Goal: Transaction & Acquisition: Purchase product/service

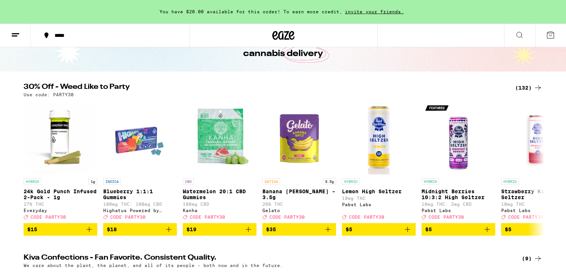
scroll to position [50, 0]
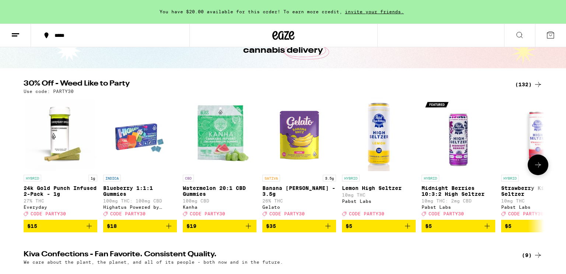
click at [541, 165] on icon at bounding box center [538, 164] width 9 height 9
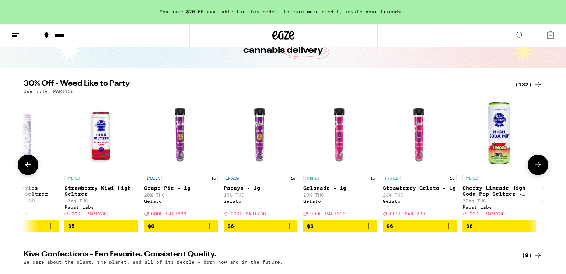
scroll to position [0, 438]
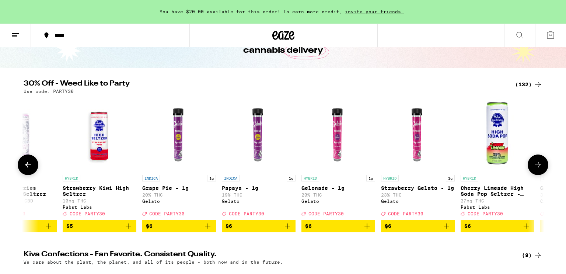
click at [34, 168] on button at bounding box center [28, 164] width 21 height 21
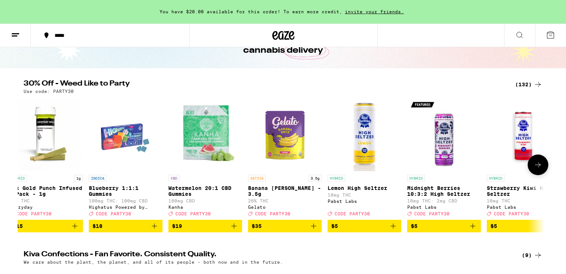
scroll to position [0, 0]
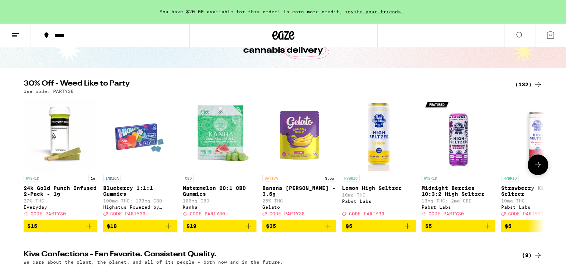
click at [541, 168] on icon at bounding box center [538, 164] width 9 height 9
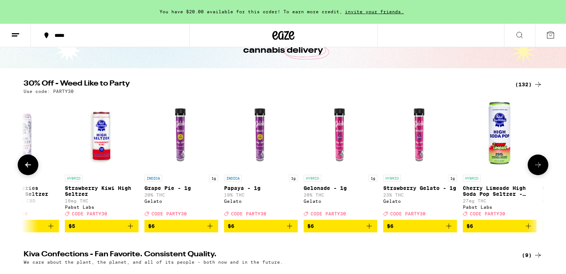
scroll to position [0, 439]
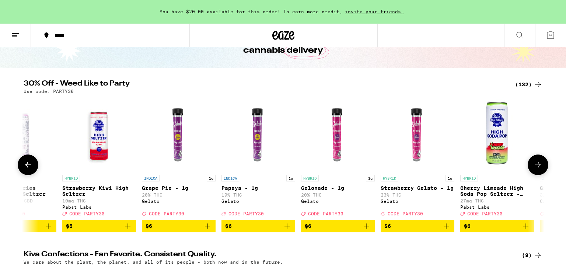
click at [541, 168] on icon at bounding box center [538, 164] width 9 height 9
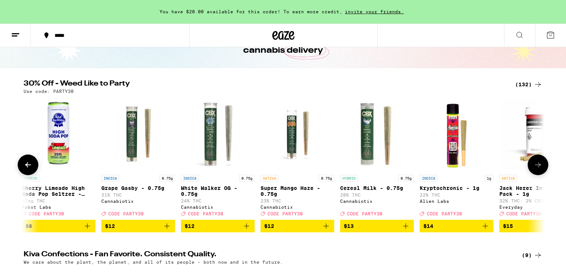
click at [541, 168] on icon at bounding box center [538, 164] width 9 height 9
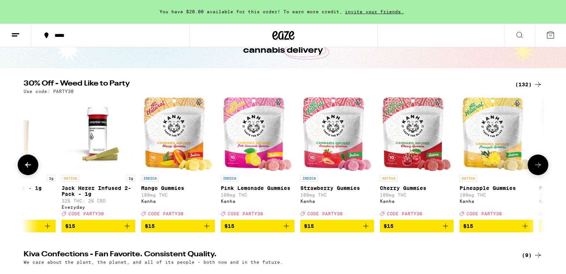
scroll to position [0, 1316]
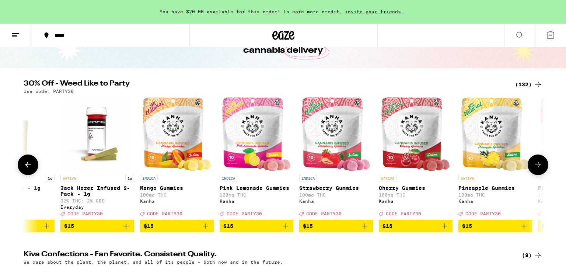
click at [541, 168] on icon at bounding box center [538, 164] width 9 height 9
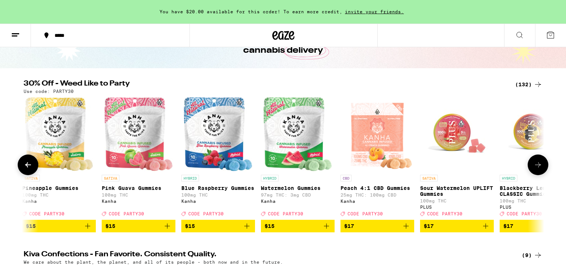
scroll to position [0, 1755]
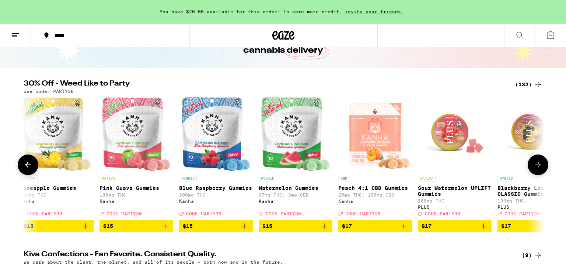
click at [326, 228] on icon "Add to bag" at bounding box center [324, 225] width 9 height 9
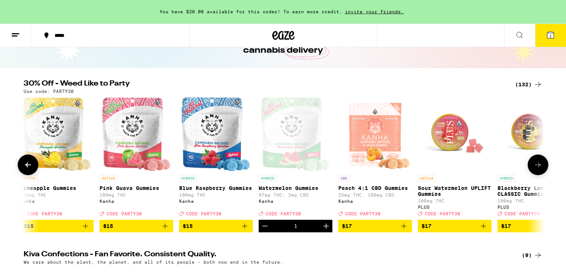
click at [326, 228] on icon "Increment" at bounding box center [326, 225] width 5 height 5
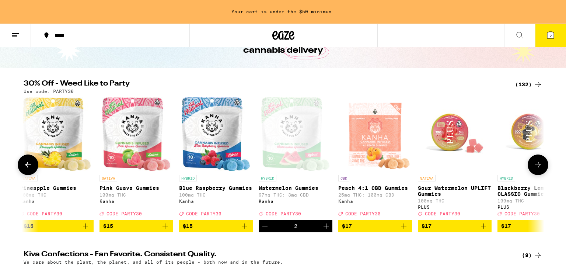
click at [538, 165] on icon at bounding box center [538, 164] width 9 height 9
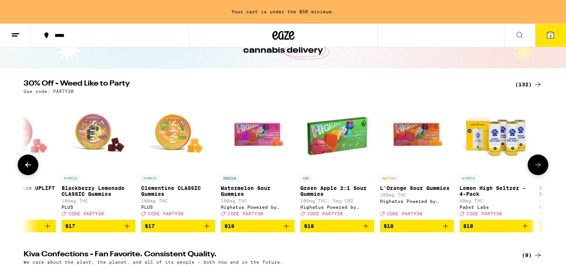
scroll to position [0, 2193]
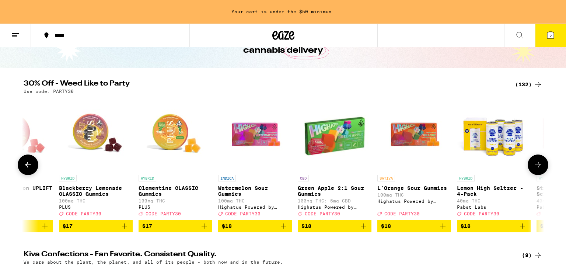
click at [538, 165] on icon at bounding box center [538, 164] width 9 height 9
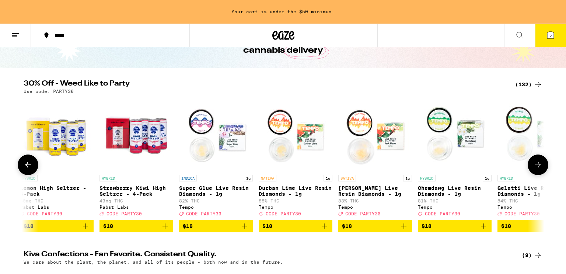
scroll to position [0, 2632]
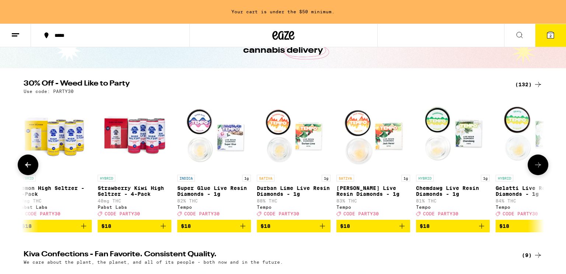
click at [31, 169] on icon at bounding box center [28, 164] width 9 height 9
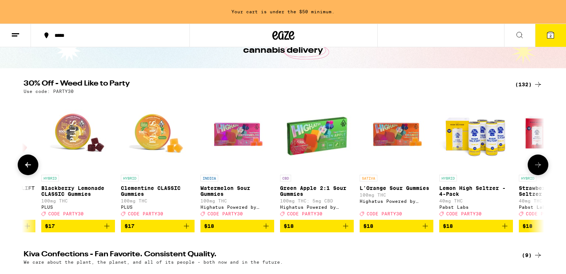
scroll to position [0, 2194]
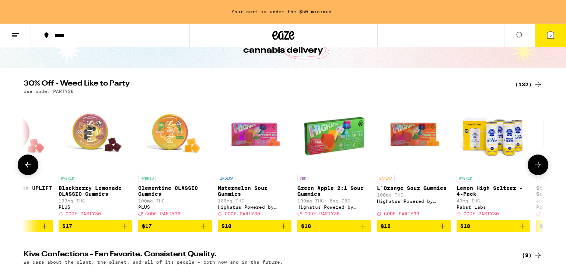
click at [38, 167] on button at bounding box center [28, 164] width 21 height 21
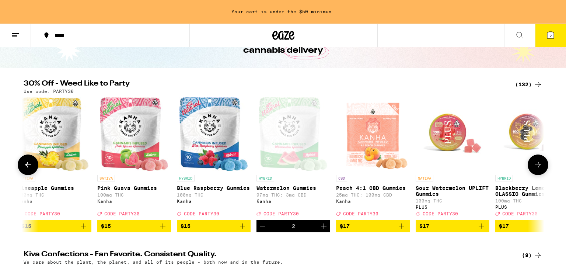
scroll to position [0, 1755]
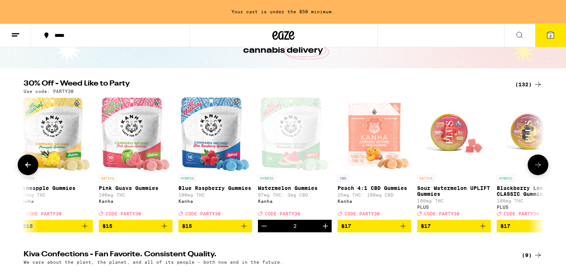
click at [536, 162] on button at bounding box center [538, 164] width 21 height 21
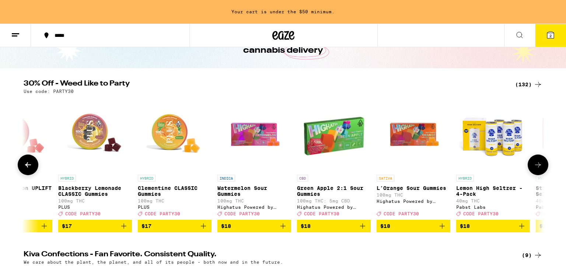
click at [536, 162] on button at bounding box center [538, 164] width 21 height 21
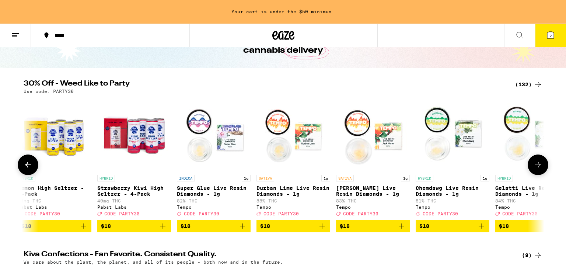
click at [536, 162] on button at bounding box center [538, 164] width 21 height 21
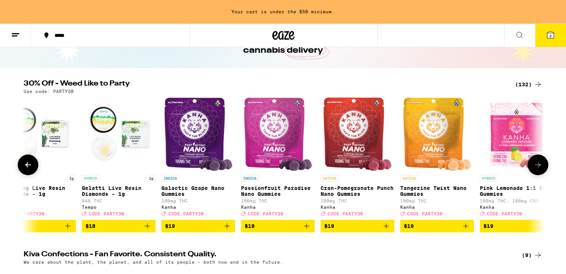
scroll to position [0, 3071]
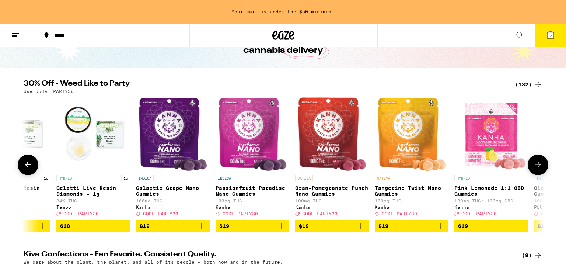
click at [536, 162] on button at bounding box center [538, 164] width 21 height 21
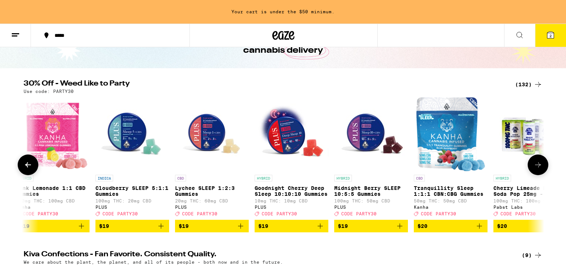
click at [536, 162] on button at bounding box center [538, 164] width 21 height 21
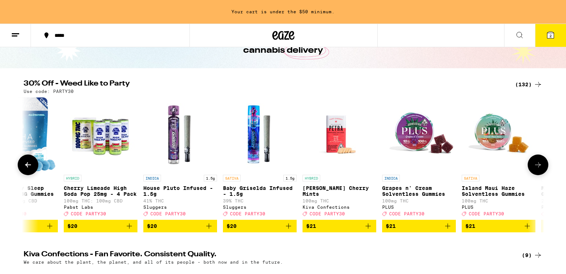
scroll to position [0, 3949]
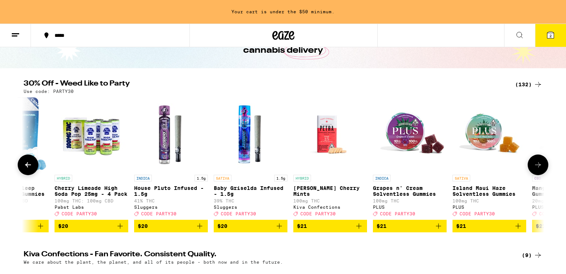
click at [536, 162] on button at bounding box center [538, 164] width 21 height 21
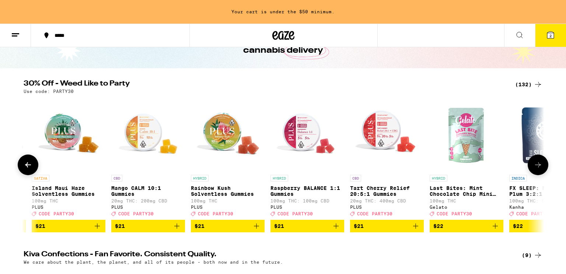
scroll to position [0, 4387]
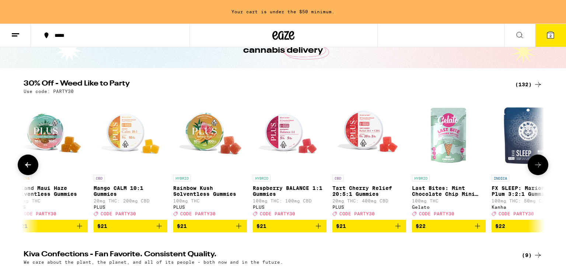
click at [536, 162] on button at bounding box center [538, 164] width 21 height 21
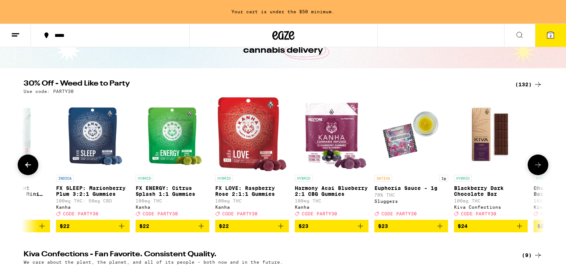
scroll to position [0, 4826]
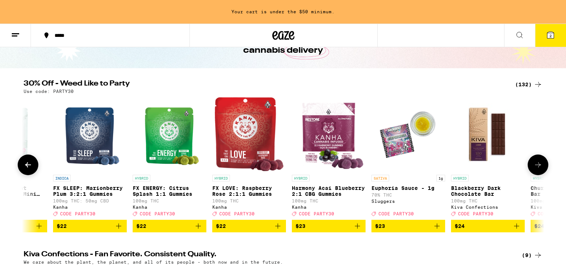
click at [536, 162] on button at bounding box center [538, 164] width 21 height 21
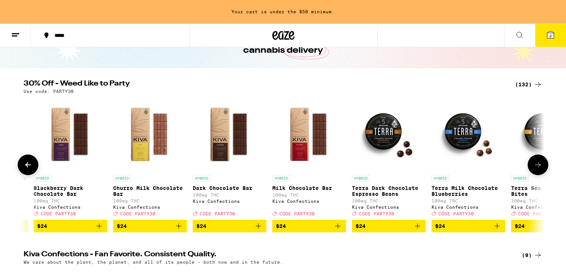
scroll to position [0, 5264]
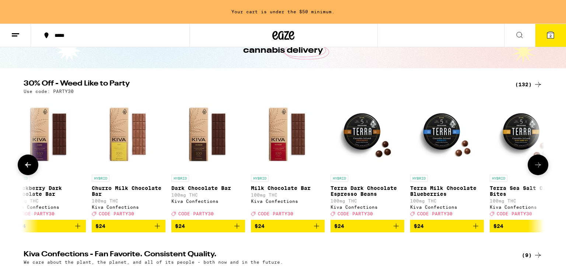
click at [538, 164] on icon at bounding box center [538, 164] width 9 height 9
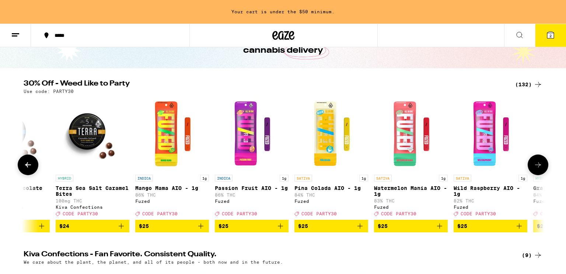
scroll to position [0, 5703]
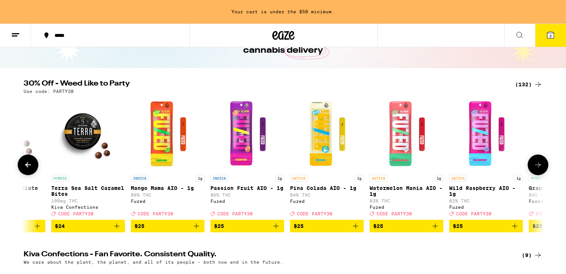
click at [538, 164] on icon at bounding box center [538, 164] width 9 height 9
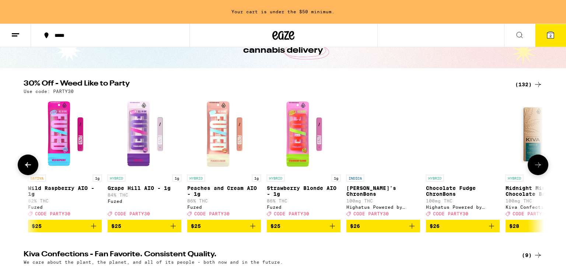
scroll to position [0, 6142]
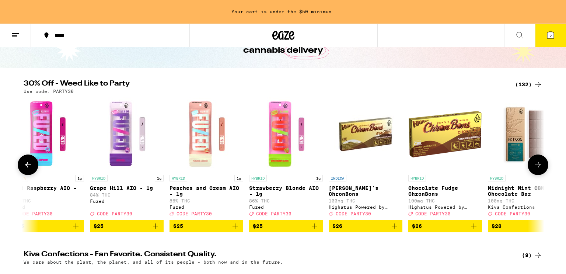
click at [538, 164] on icon at bounding box center [538, 164] width 9 height 9
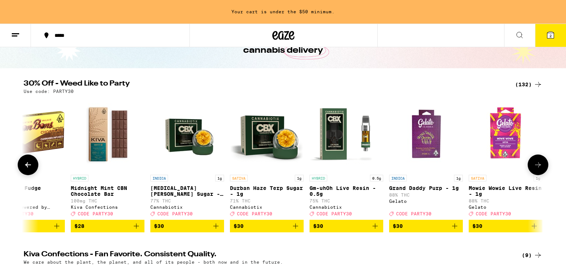
scroll to position [0, 6580]
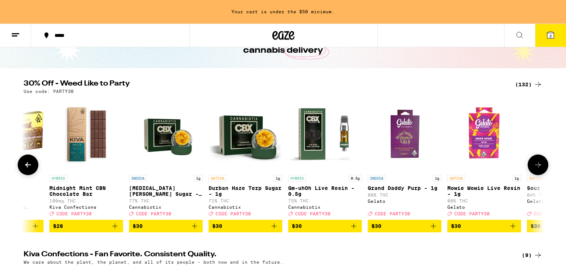
click at [538, 164] on icon at bounding box center [538, 164] width 9 height 9
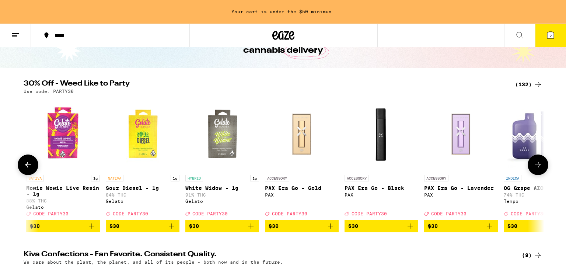
scroll to position [0, 7019]
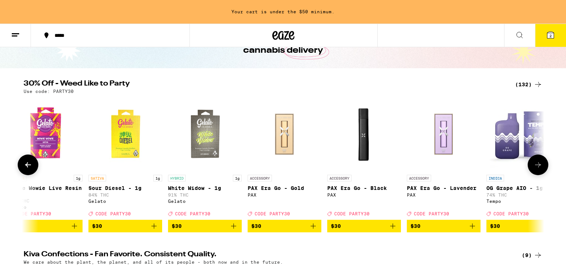
click at [213, 140] on img "Open page for White Widow - 1g from Gelato" at bounding box center [205, 134] width 74 height 74
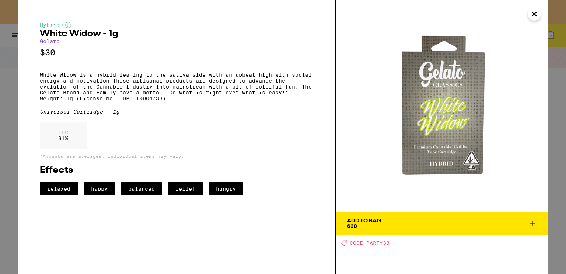
click at [535, 13] on icon "Close" at bounding box center [534, 14] width 4 height 4
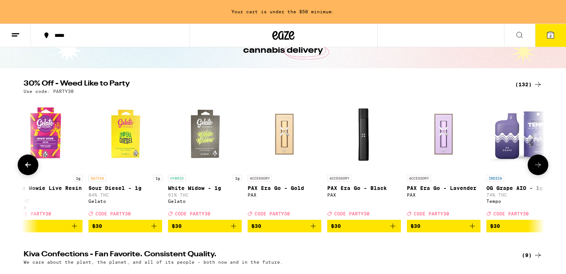
click at [27, 166] on icon at bounding box center [28, 164] width 6 height 5
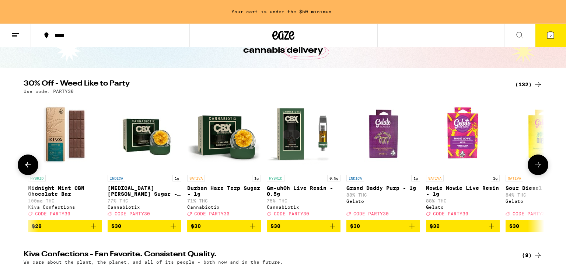
scroll to position [0, 6581]
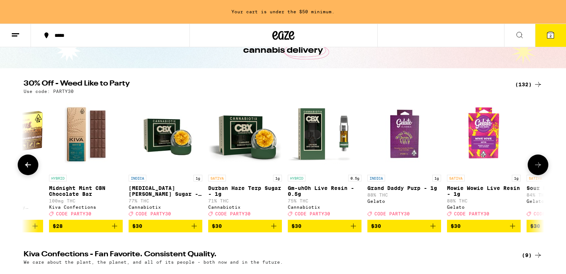
click at [397, 136] on img "Open page for Grand Daddy Purp - 1g from Gelato" at bounding box center [404, 134] width 74 height 74
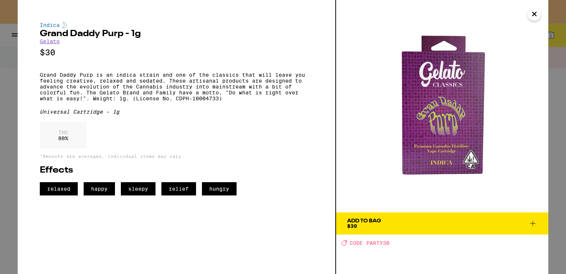
click at [531, 17] on icon "Close" at bounding box center [534, 13] width 9 height 11
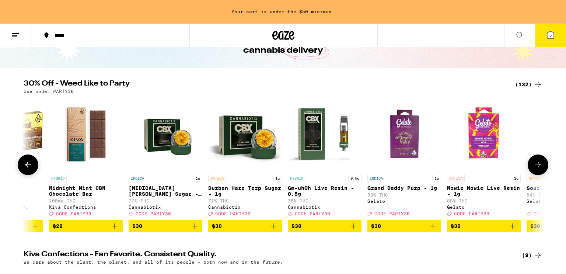
click at [536, 162] on button at bounding box center [538, 164] width 21 height 21
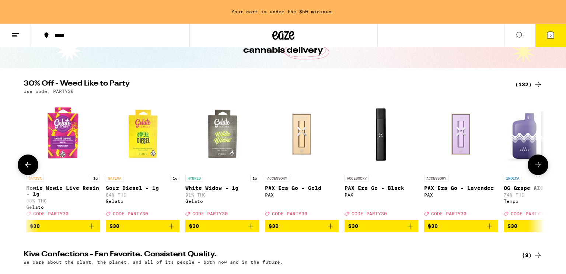
scroll to position [0, 7019]
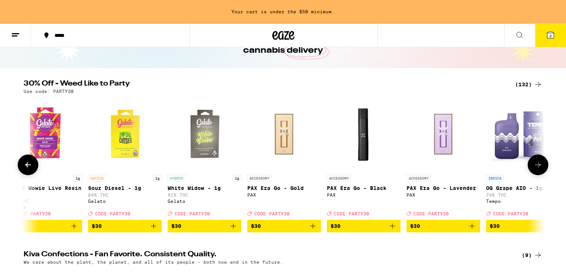
click at [536, 162] on button at bounding box center [538, 164] width 21 height 21
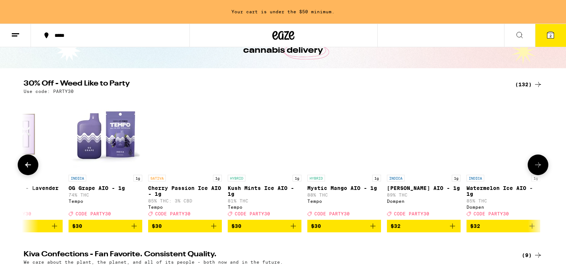
scroll to position [0, 7458]
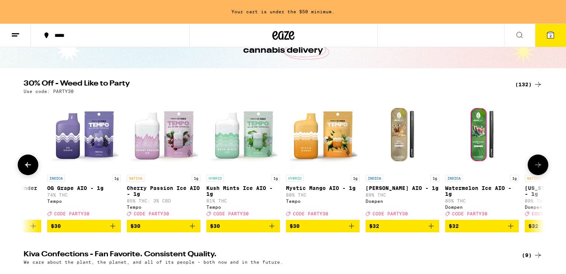
click at [536, 162] on button at bounding box center [538, 164] width 21 height 21
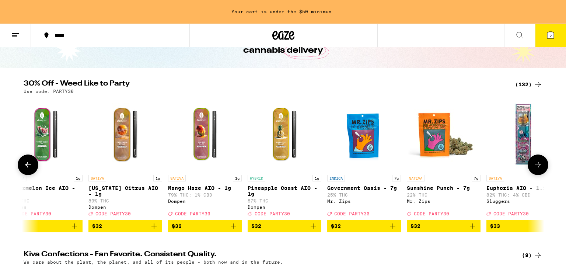
scroll to position [0, 7896]
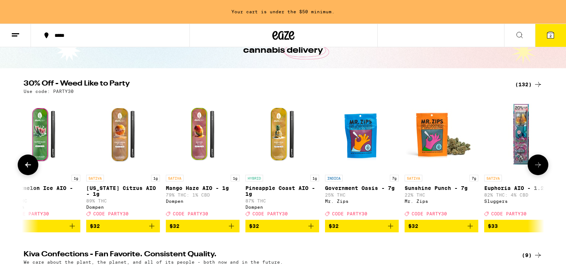
click at [536, 162] on button at bounding box center [538, 164] width 21 height 21
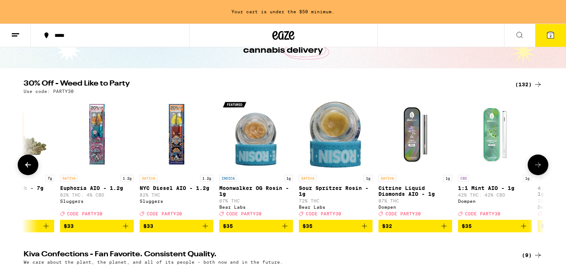
scroll to position [0, 8335]
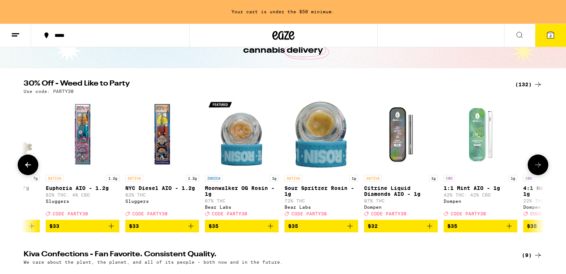
click at [536, 162] on button at bounding box center [538, 164] width 21 height 21
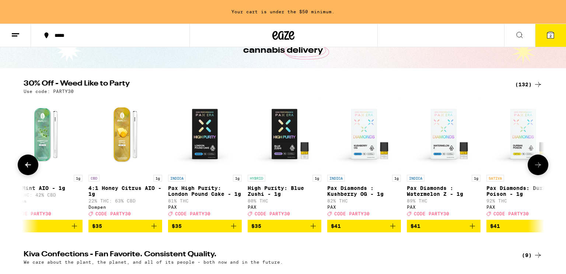
scroll to position [0, 8774]
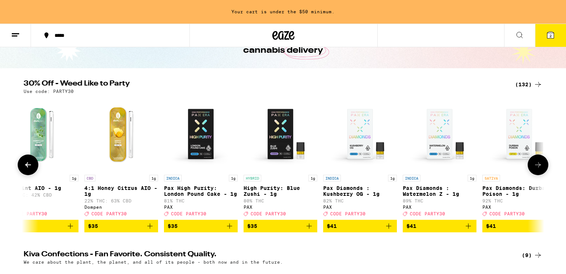
click at [536, 162] on button at bounding box center [538, 164] width 21 height 21
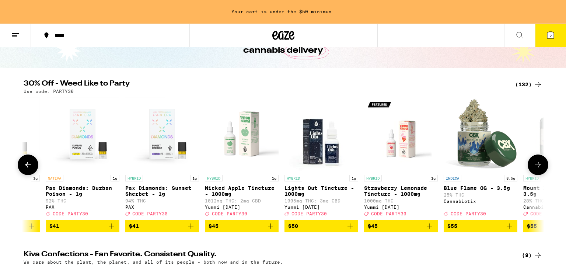
scroll to position [0, 9212]
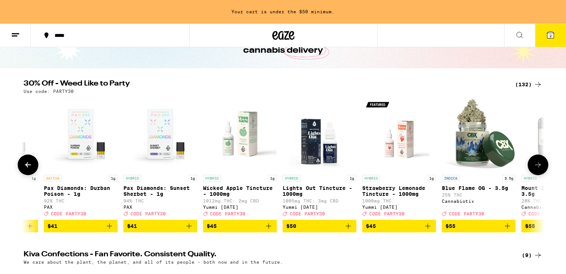
click at [536, 162] on button at bounding box center [538, 164] width 21 height 21
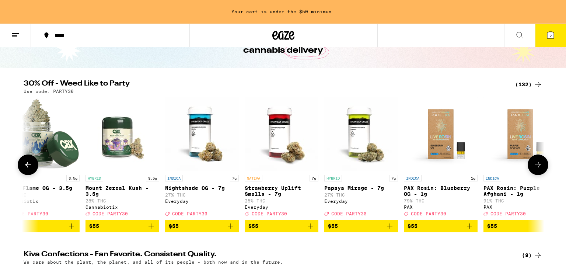
scroll to position [0, 9651]
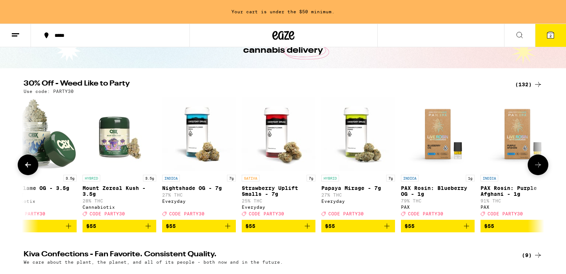
click at [536, 162] on button at bounding box center [538, 164] width 21 height 21
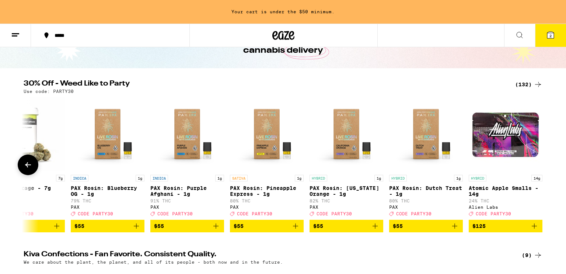
scroll to position [0, 9987]
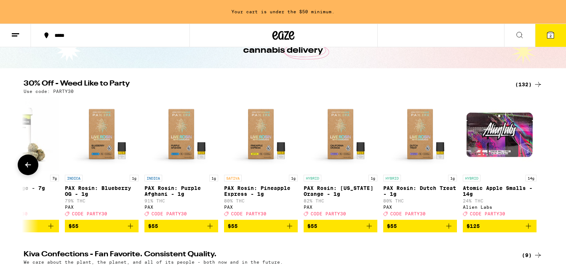
click at [29, 166] on icon at bounding box center [28, 164] width 9 height 9
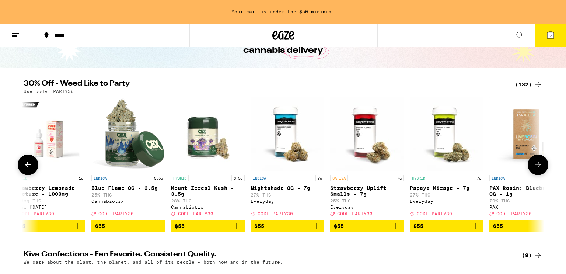
scroll to position [0, 9549]
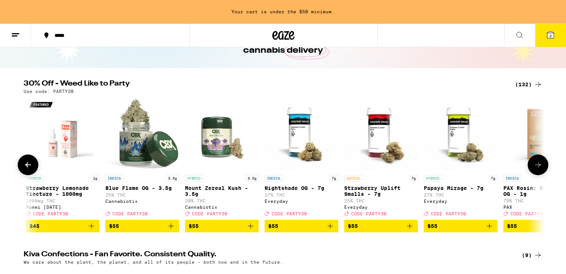
click at [29, 166] on icon at bounding box center [28, 164] width 9 height 9
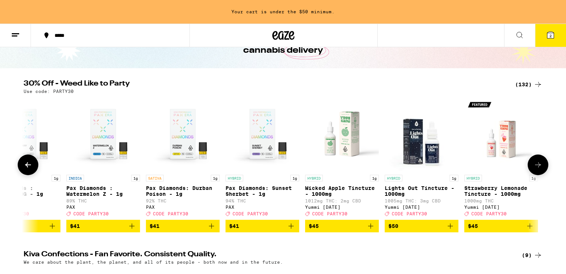
click at [29, 166] on icon at bounding box center [28, 164] width 9 height 9
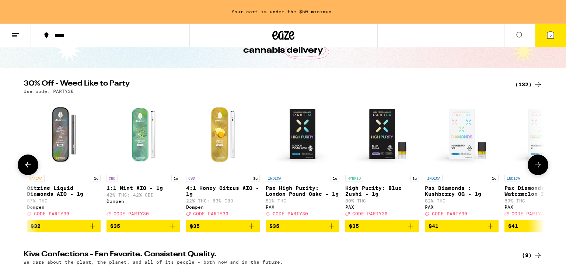
click at [29, 166] on icon at bounding box center [28, 164] width 9 height 9
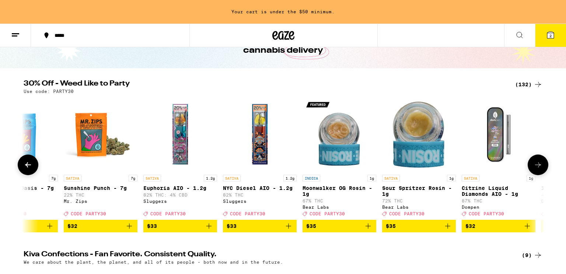
scroll to position [0, 8234]
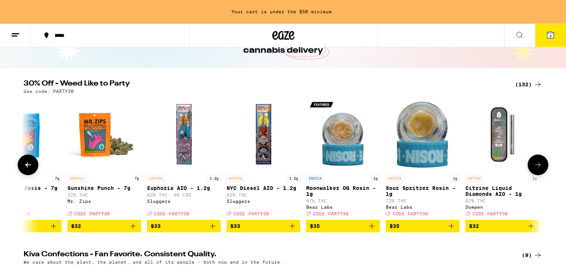
click at [29, 166] on icon at bounding box center [28, 164] width 9 height 9
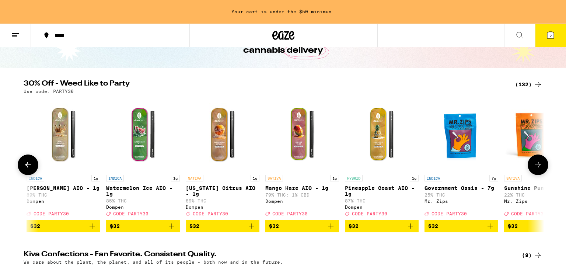
scroll to position [0, 7795]
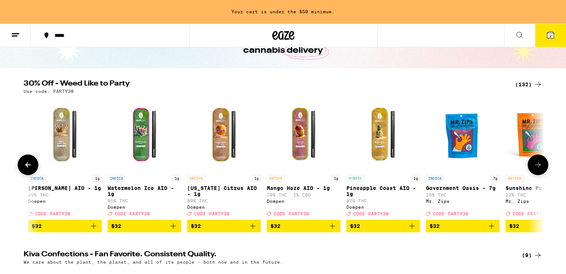
click at [458, 148] on img "Open page for Government Oasis - 7g from Mr. Zips" at bounding box center [463, 134] width 74 height 74
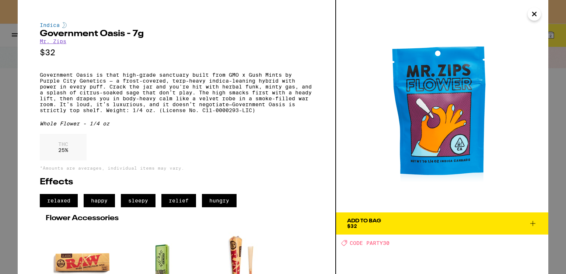
click at [534, 18] on icon "Close" at bounding box center [534, 13] width 9 height 11
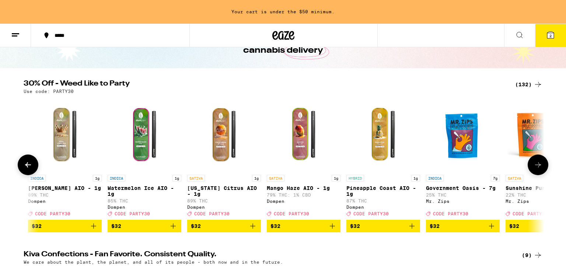
click at [494, 228] on icon "Add to bag" at bounding box center [491, 225] width 9 height 9
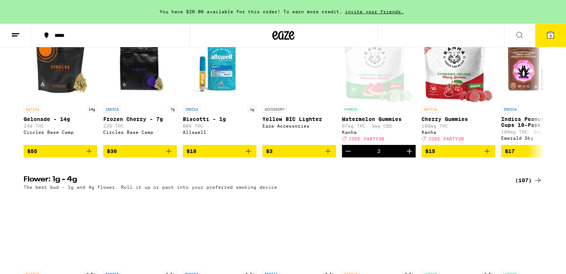
scroll to position [625, 0]
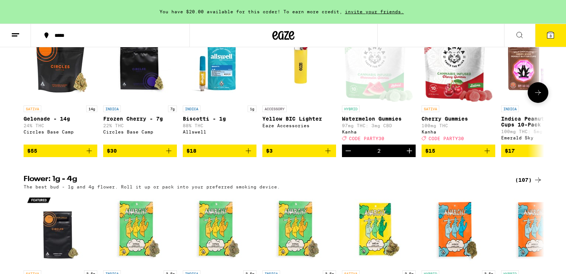
click at [329, 155] on icon "Add to bag" at bounding box center [328, 150] width 9 height 9
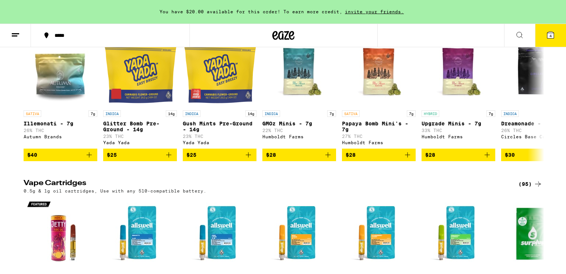
scroll to position [950, 0]
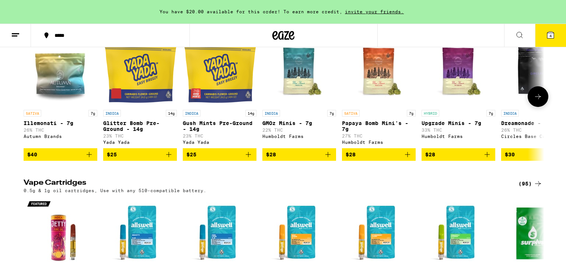
click at [534, 101] on icon at bounding box center [538, 96] width 9 height 9
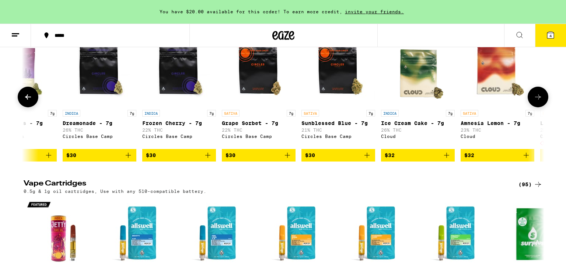
click at [534, 101] on icon at bounding box center [538, 96] width 9 height 9
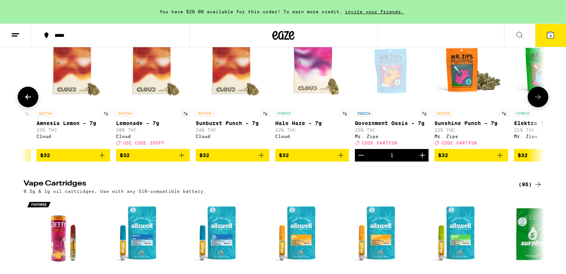
scroll to position [0, 877]
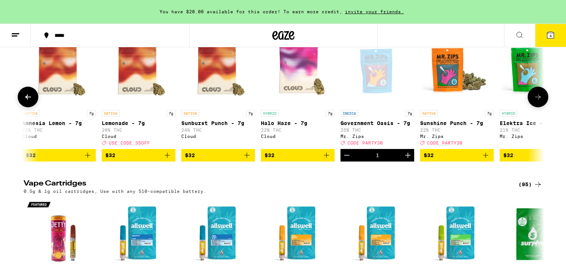
click at [534, 101] on icon at bounding box center [538, 96] width 9 height 9
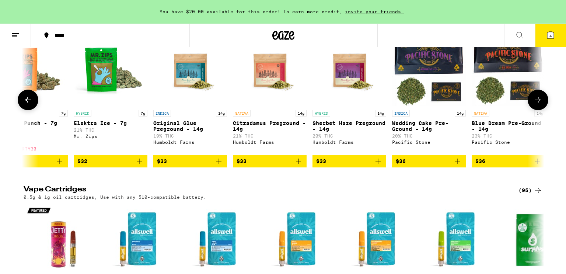
scroll to position [0, 1316]
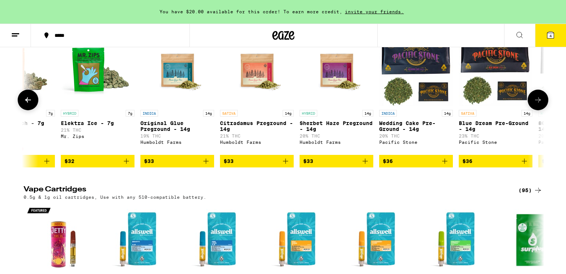
click at [534, 104] on icon at bounding box center [538, 99] width 9 height 9
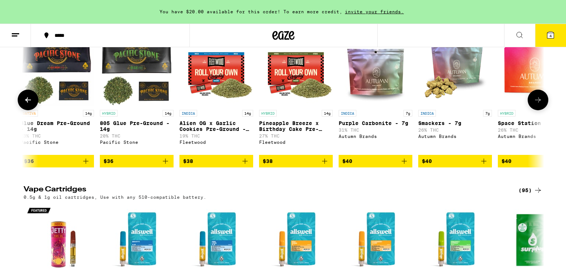
click at [534, 104] on icon at bounding box center [538, 99] width 9 height 9
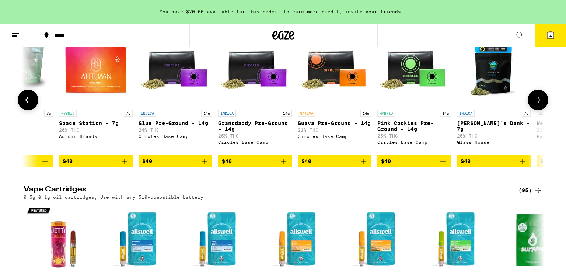
click at [534, 104] on icon at bounding box center [538, 99] width 9 height 9
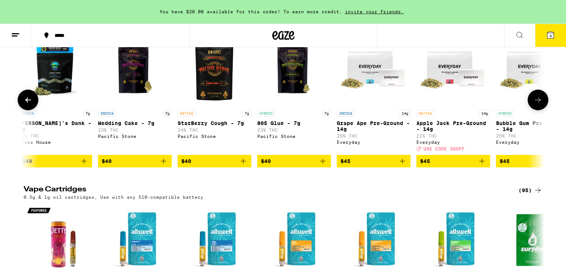
click at [534, 104] on icon at bounding box center [538, 99] width 9 height 9
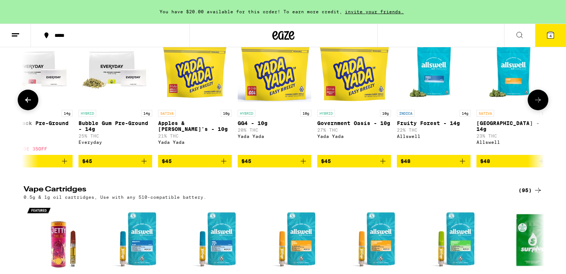
scroll to position [0, 3070]
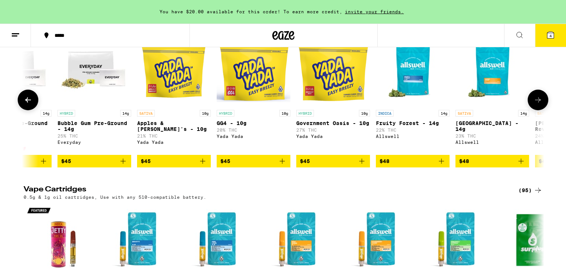
click at [534, 104] on icon at bounding box center [538, 99] width 9 height 9
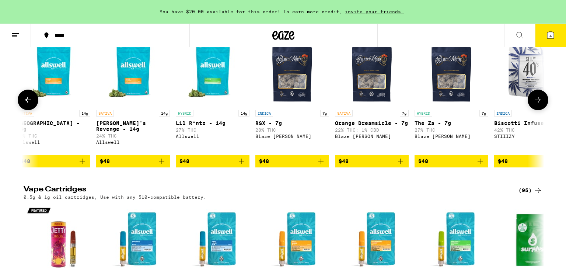
click at [534, 104] on icon at bounding box center [538, 99] width 9 height 9
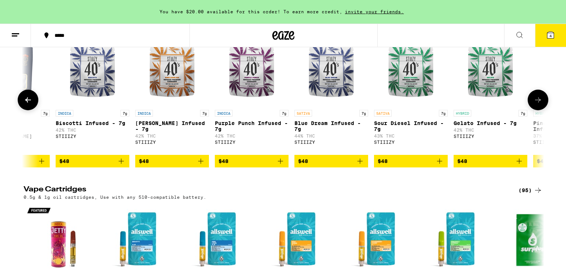
click at [534, 104] on icon at bounding box center [538, 99] width 9 height 9
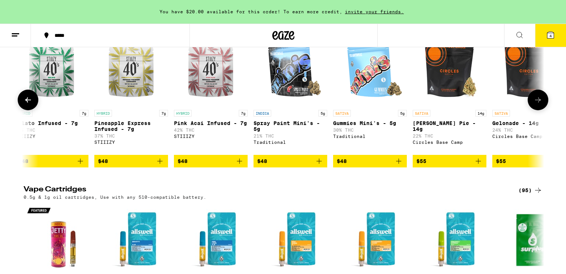
click at [534, 104] on icon at bounding box center [538, 99] width 9 height 9
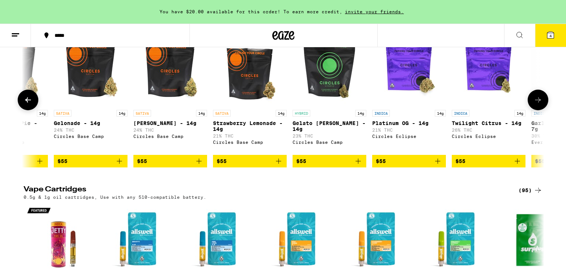
click at [534, 104] on icon at bounding box center [538, 99] width 9 height 9
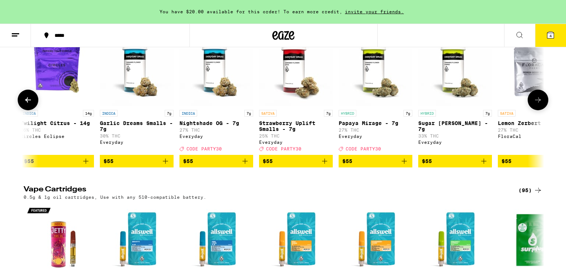
scroll to position [0, 5263]
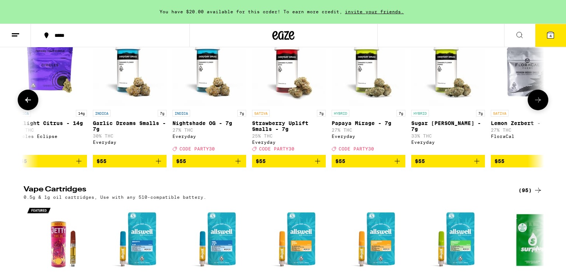
click at [534, 104] on icon at bounding box center [538, 99] width 9 height 9
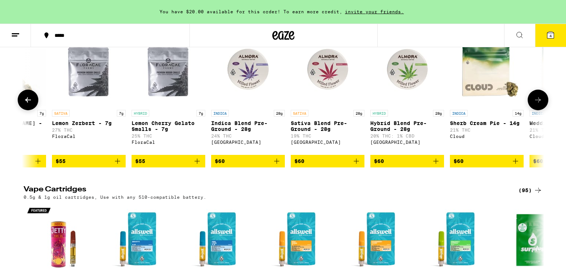
click at [534, 104] on icon at bounding box center [538, 99] width 9 height 9
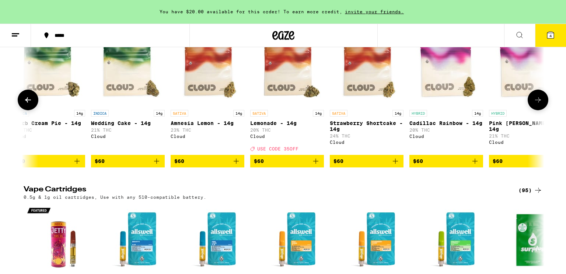
click at [534, 104] on icon at bounding box center [538, 99] width 9 height 9
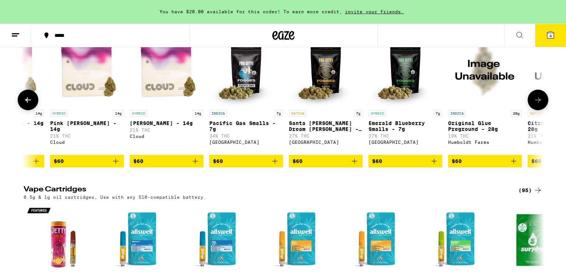
click at [534, 104] on icon at bounding box center [538, 99] width 9 height 9
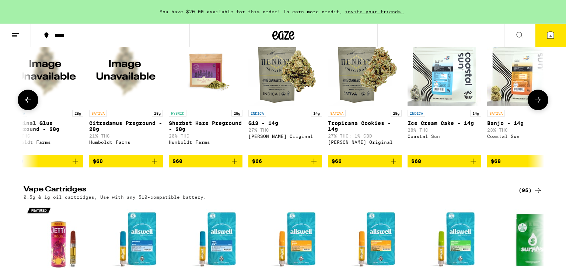
click at [534, 104] on icon at bounding box center [538, 99] width 9 height 9
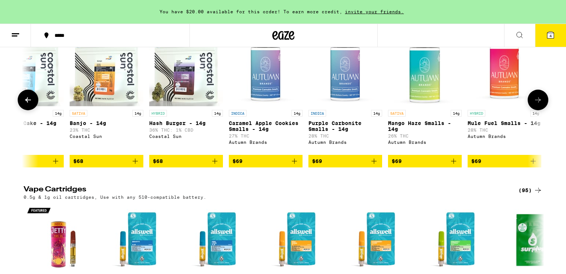
scroll to position [0, 7456]
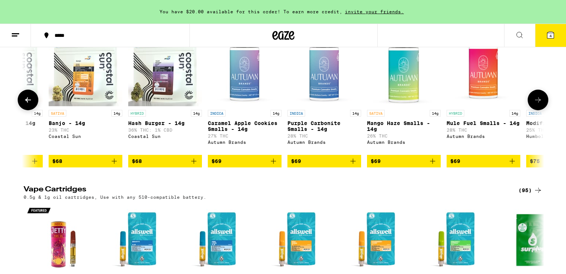
click at [534, 104] on icon at bounding box center [538, 99] width 9 height 9
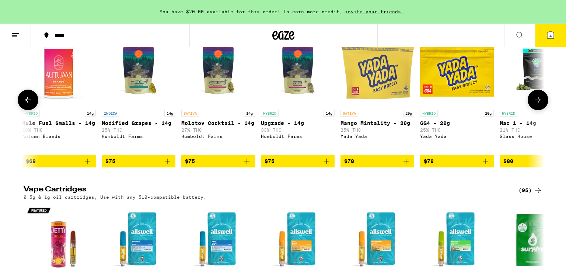
scroll to position [0, 7895]
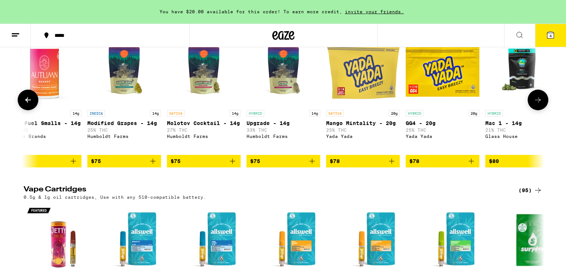
click at [534, 104] on icon at bounding box center [538, 99] width 9 height 9
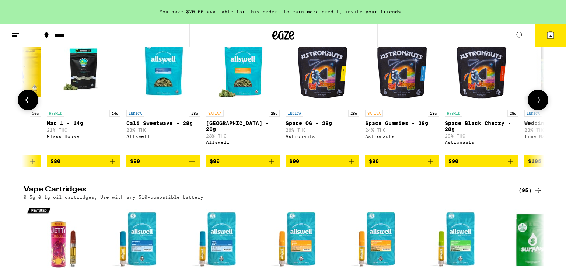
click at [534, 104] on icon at bounding box center [538, 99] width 9 height 9
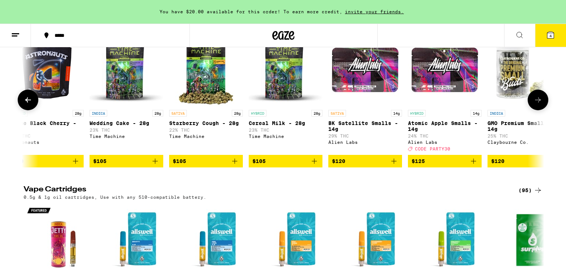
click at [534, 104] on icon at bounding box center [538, 99] width 9 height 9
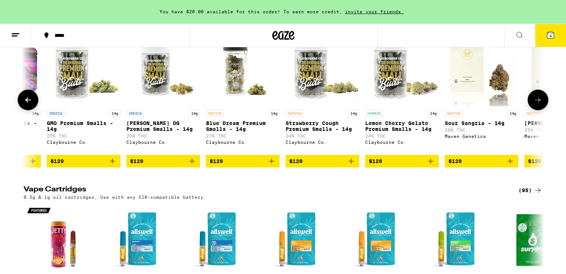
scroll to position [0, 9210]
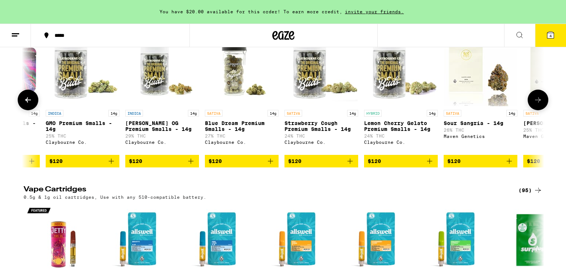
click at [25, 104] on icon at bounding box center [28, 99] width 9 height 9
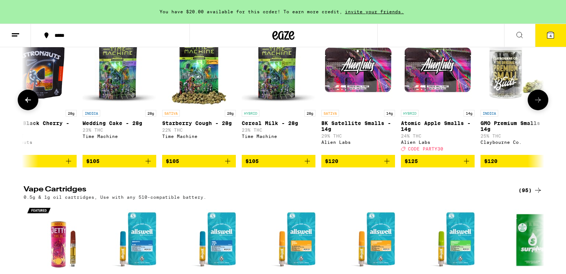
scroll to position [0, 8772]
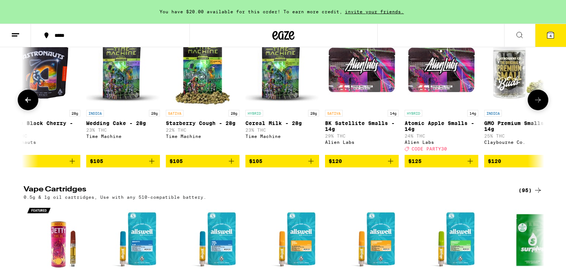
click at [536, 104] on icon at bounding box center [538, 99] width 9 height 9
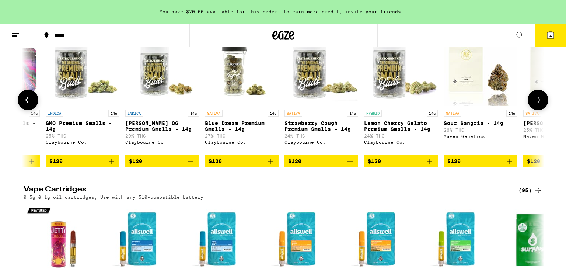
click at [536, 104] on icon at bounding box center [538, 99] width 9 height 9
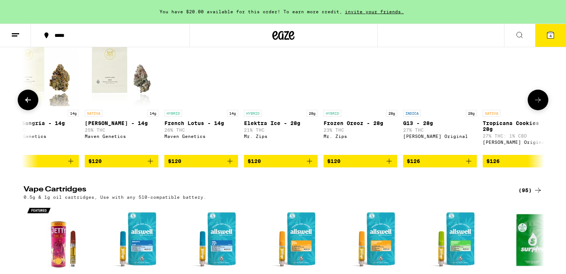
scroll to position [0, 9649]
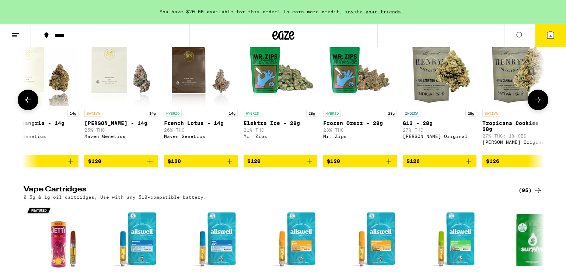
click at [536, 104] on icon at bounding box center [538, 99] width 9 height 9
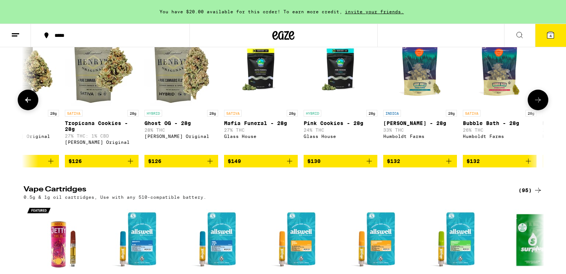
scroll to position [0, 10088]
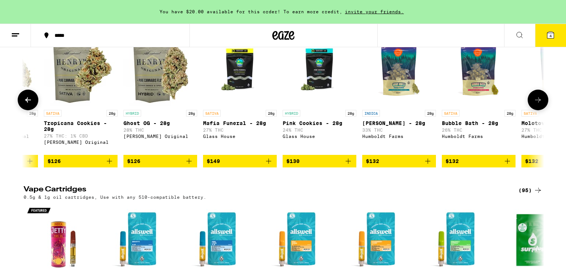
click at [536, 104] on icon at bounding box center [538, 99] width 9 height 9
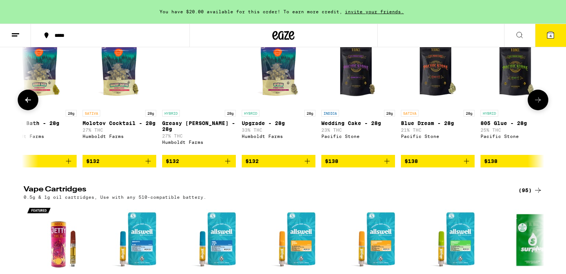
click at [536, 104] on icon at bounding box center [538, 99] width 9 height 9
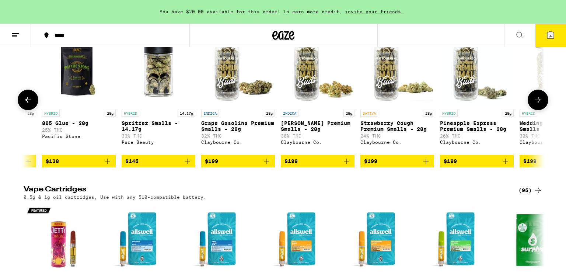
click at [536, 104] on icon at bounding box center [538, 99] width 9 height 9
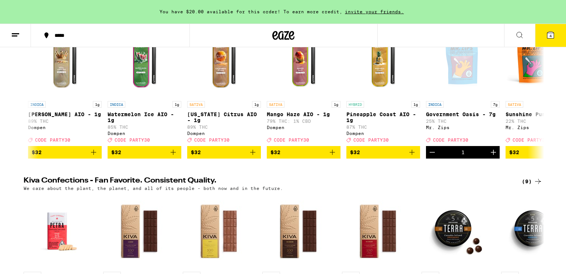
scroll to position [109, 0]
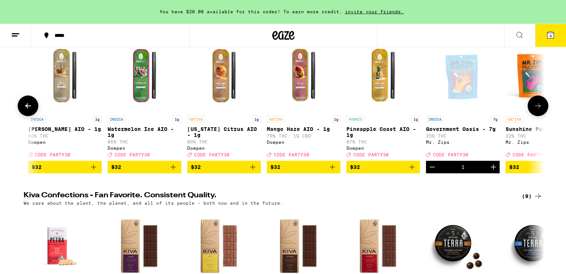
click at [493, 169] on icon "Increment" at bounding box center [493, 166] width 5 height 5
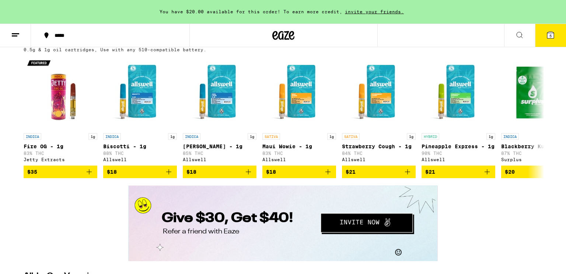
scroll to position [1082, 0]
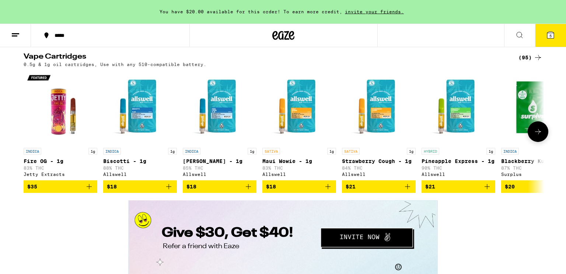
click at [535, 136] on icon at bounding box center [538, 131] width 9 height 9
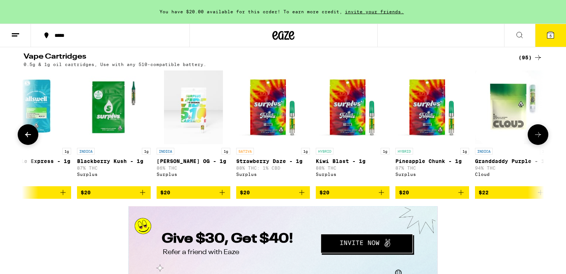
scroll to position [0, 438]
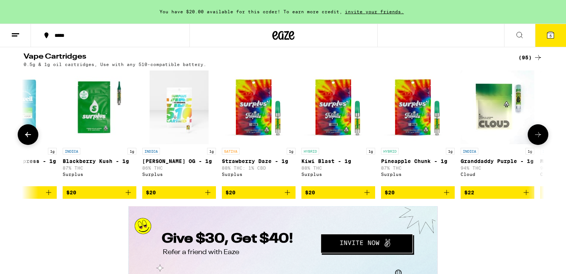
click at [535, 145] on button at bounding box center [538, 134] width 21 height 21
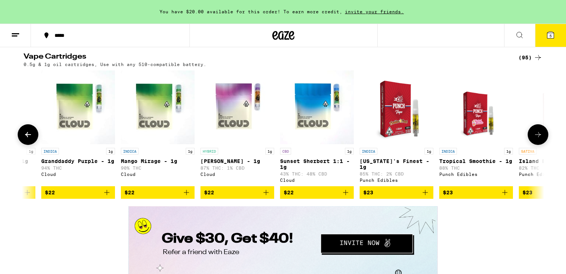
scroll to position [0, 877]
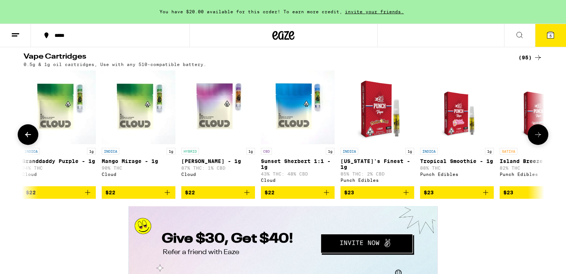
click at [535, 145] on button at bounding box center [538, 134] width 21 height 21
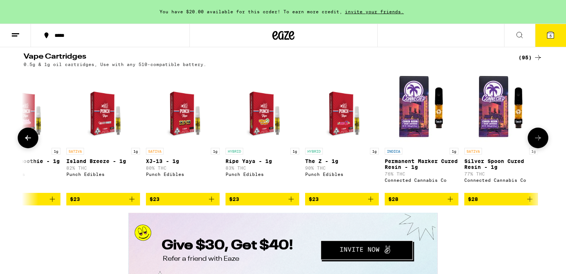
scroll to position [0, 1316]
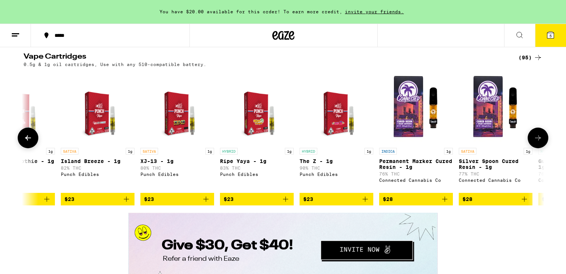
click at [535, 148] on button at bounding box center [538, 137] width 21 height 21
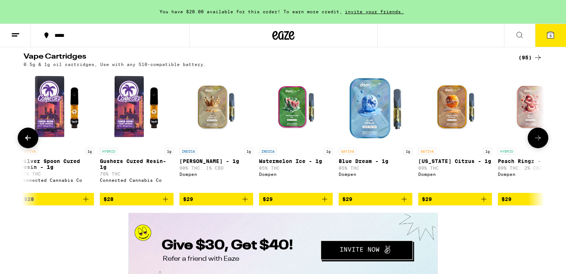
click at [535, 148] on button at bounding box center [538, 137] width 21 height 21
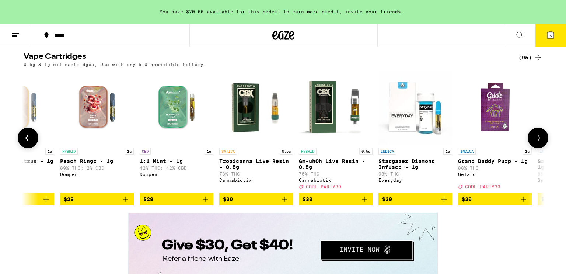
scroll to position [0, 2193]
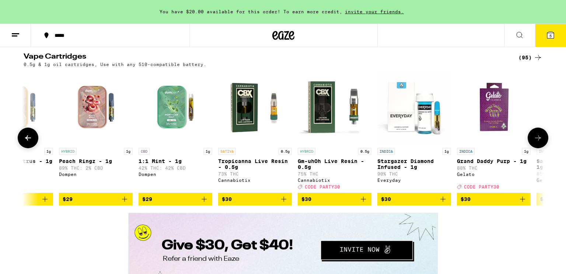
click at [335, 143] on img "Open page for Gm-uhOh Live Resin - 0.5g from Cannabiotix" at bounding box center [335, 107] width 74 height 74
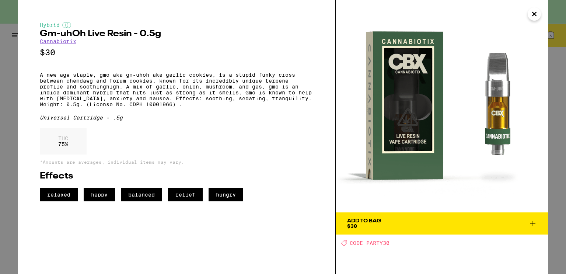
click at [538, 12] on icon "Close" at bounding box center [534, 13] width 9 height 11
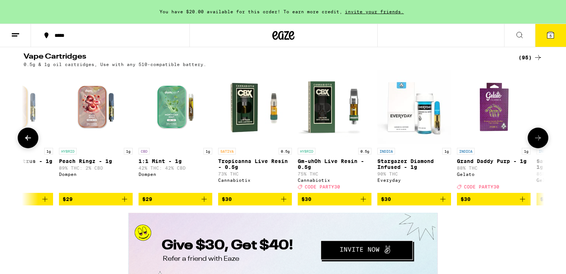
click at [539, 142] on icon at bounding box center [538, 137] width 9 height 9
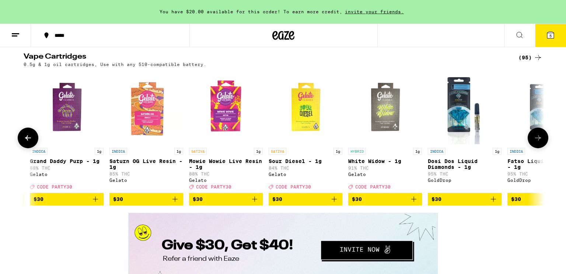
scroll to position [0, 2632]
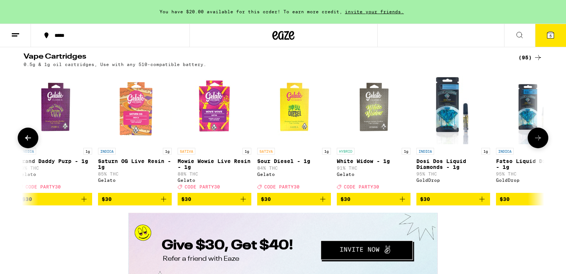
click at [402, 203] on icon "Add to bag" at bounding box center [402, 199] width 9 height 9
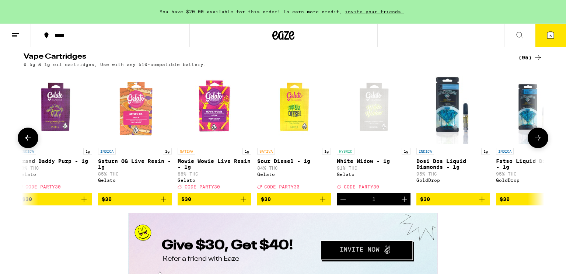
click at [402, 203] on icon "Increment" at bounding box center [404, 199] width 9 height 9
click at [548, 36] on icon at bounding box center [550, 35] width 7 height 7
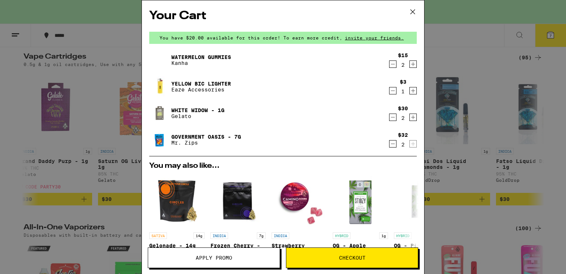
click at [230, 252] on button "Apply Promo" at bounding box center [214, 257] width 132 height 21
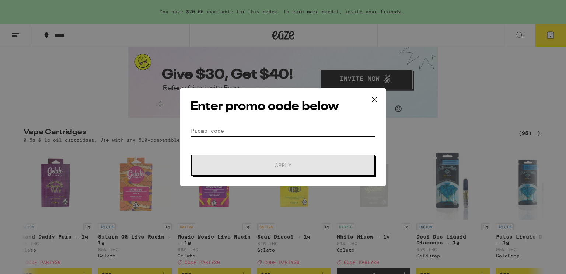
click at [226, 130] on input "Promo Code" at bounding box center [283, 130] width 185 height 11
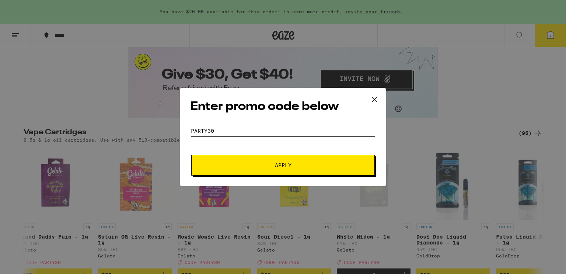
type input "party30"
click at [191, 155] on button "Apply" at bounding box center [283, 165] width 184 height 21
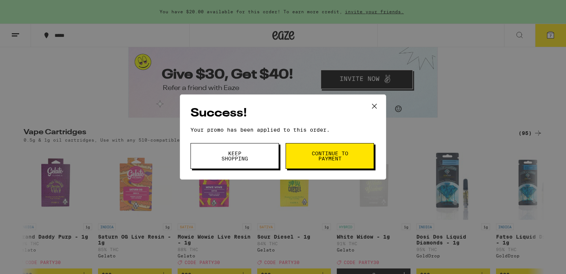
click at [338, 151] on span "Continue to payment" at bounding box center [330, 156] width 38 height 10
